Goal: Find specific fact

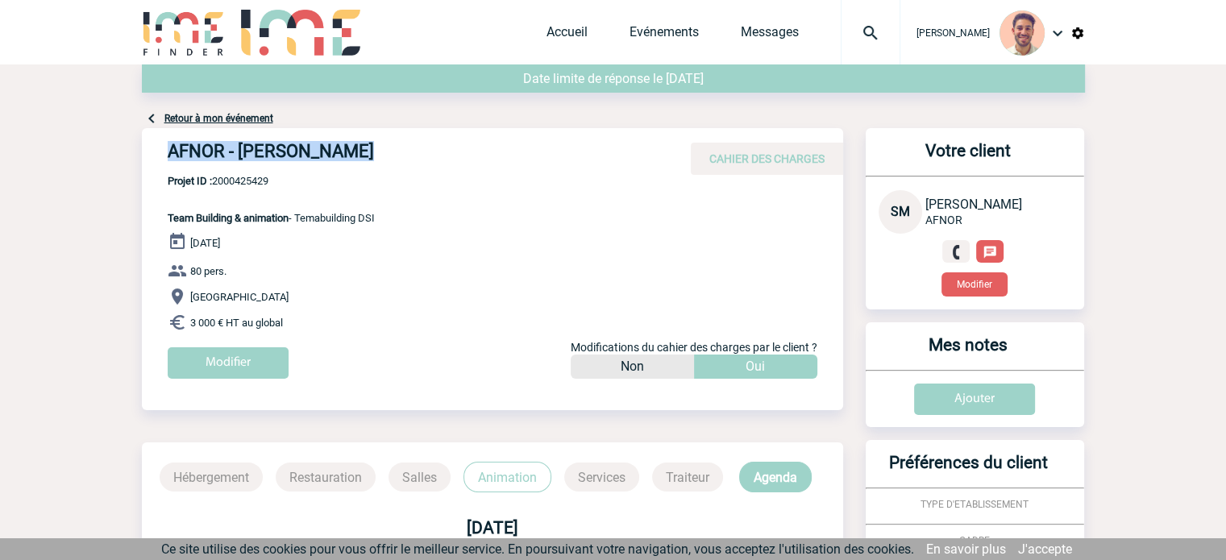
drag, startPoint x: 376, startPoint y: 152, endPoint x: 164, endPoint y: 163, distance: 213.1
click at [164, 163] on div "AFNOR - [PERSON_NAME] CAHIER DES CHARGES" at bounding box center [492, 151] width 701 height 47
copy h4 "AFNOR - [PERSON_NAME]"
drag, startPoint x: 274, startPoint y: 179, endPoint x: 214, endPoint y: 181, distance: 59.7
click at [214, 181] on span "Projet ID : 2000425429" at bounding box center [271, 181] width 207 height 12
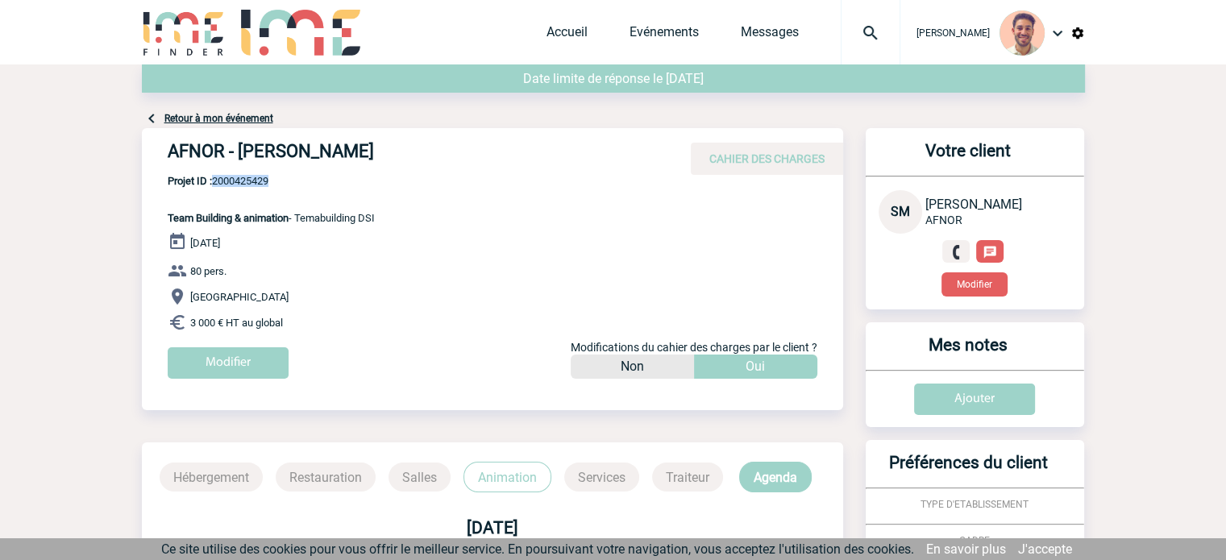
copy span "2000425429"
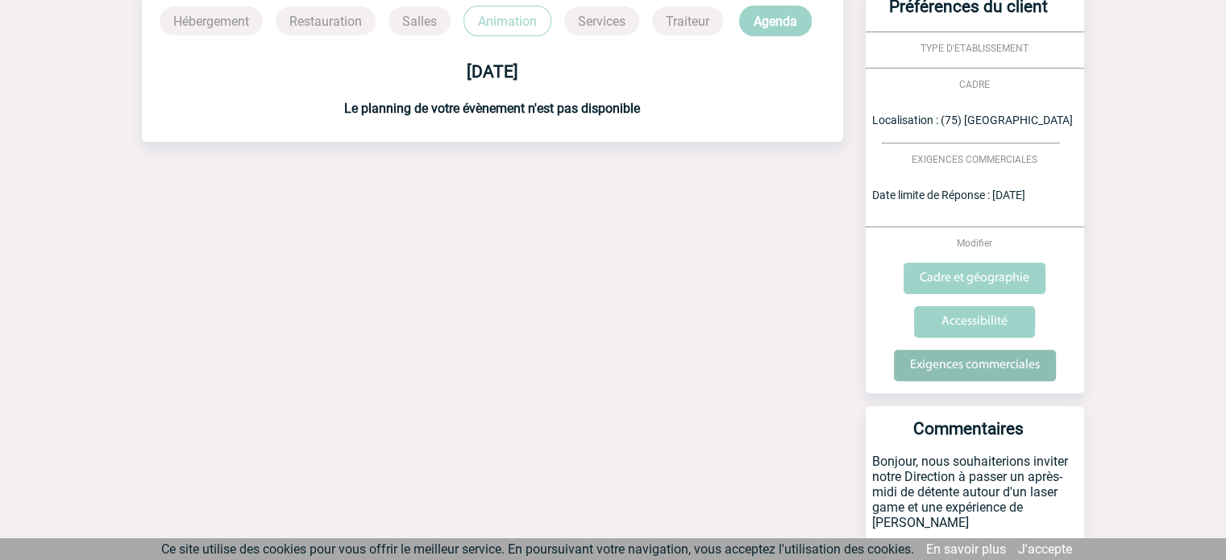
scroll to position [502, 0]
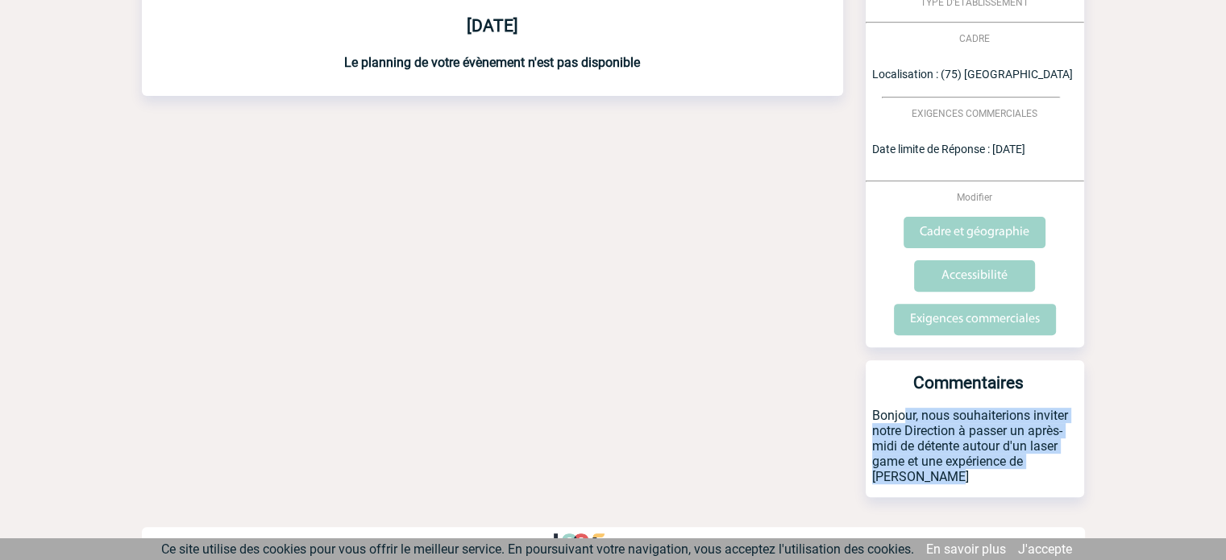
drag, startPoint x: 878, startPoint y: 414, endPoint x: 1081, endPoint y: 461, distance: 208.7
click at [1081, 461] on p "Bonjour, nous souhaiterions inviter notre Direction à passer un après-midi de d…" at bounding box center [975, 452] width 218 height 89
copy p "Bonjour, nous souhaiterions inviter notre Direction à passer un après-midi de d…"
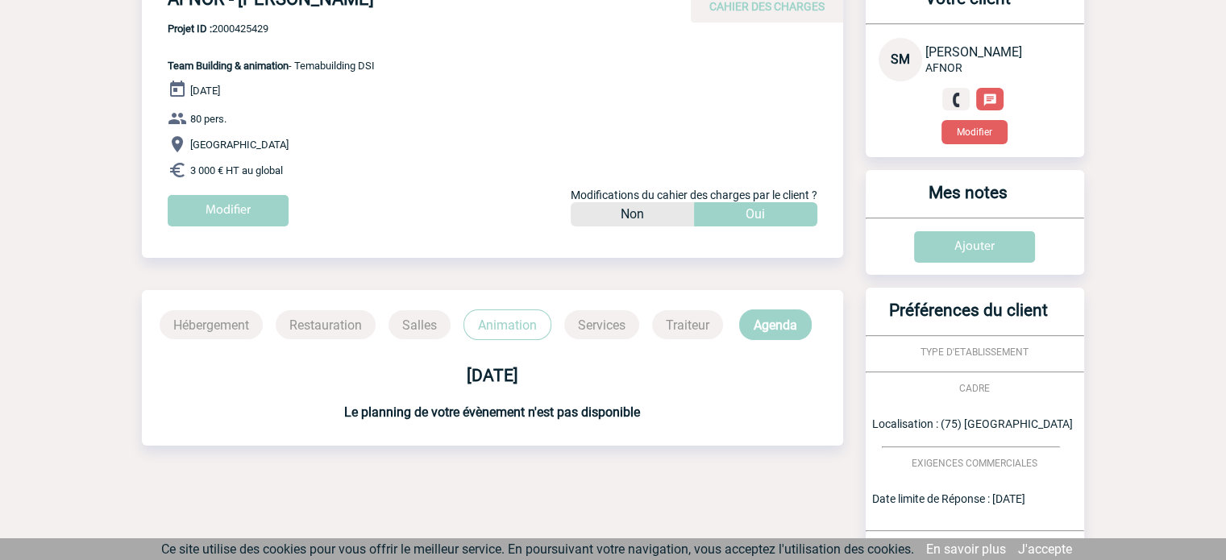
scroll to position [19, 0]
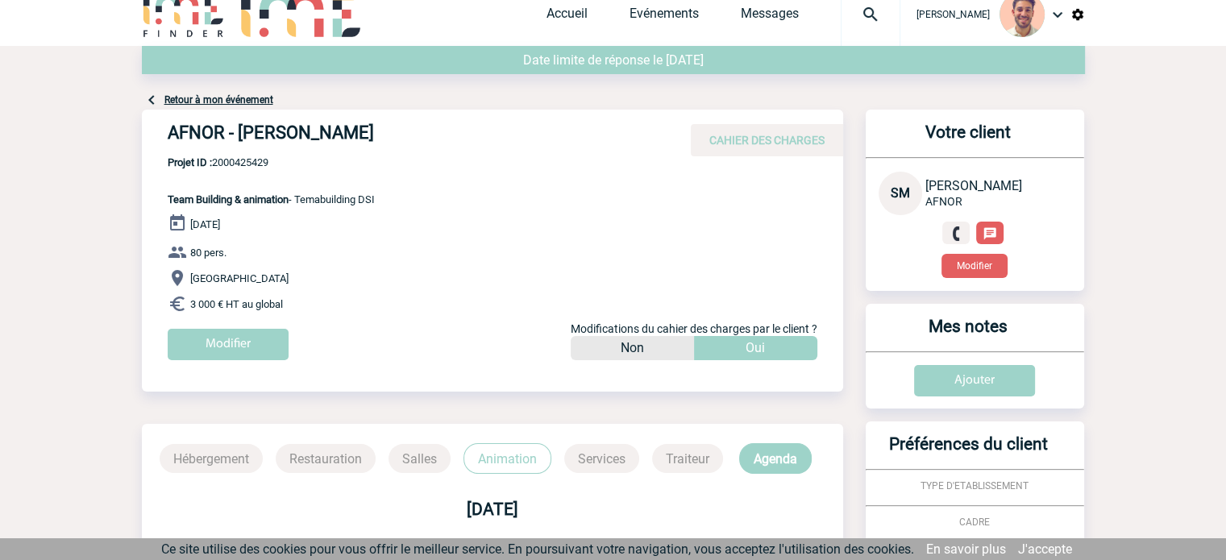
drag, startPoint x: 384, startPoint y: 195, endPoint x: 301, endPoint y: 203, distance: 83.4
click at [301, 203] on div "AFNOR - [PERSON_NAME] CAHIER DES CHARGES AFNOR - [PERSON_NAME] - Team Building …" at bounding box center [492, 241] width 701 height 263
copy span "Temabuilding DSI"
click at [765, 223] on div "[DATE] 80 pers. [GEOGRAPHIC_DATA] 3 000 € HT au global Modifier Modifications d…" at bounding box center [506, 293] width 676 height 159
drag, startPoint x: 366, startPoint y: 137, endPoint x: 240, endPoint y: 144, distance: 125.9
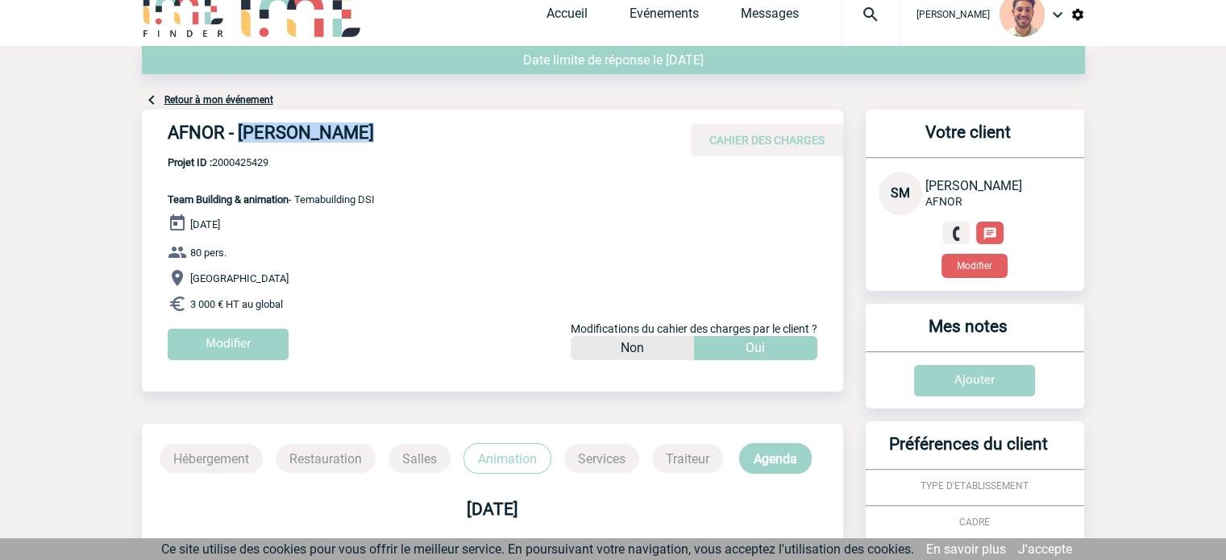
click at [240, 144] on h4 "AFNOR - [PERSON_NAME]" at bounding box center [410, 136] width 484 height 27
copy h4 "[PERSON_NAME]"
